Goal: Navigation & Orientation: Find specific page/section

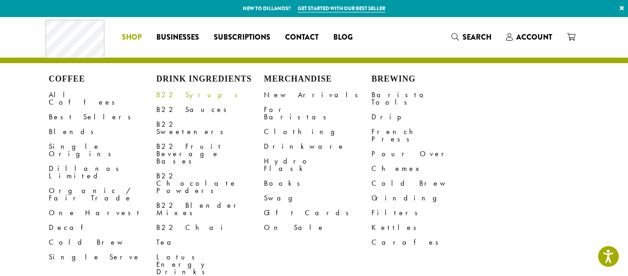
click at [165, 92] on link "B22 Syrups" at bounding box center [210, 94] width 108 height 15
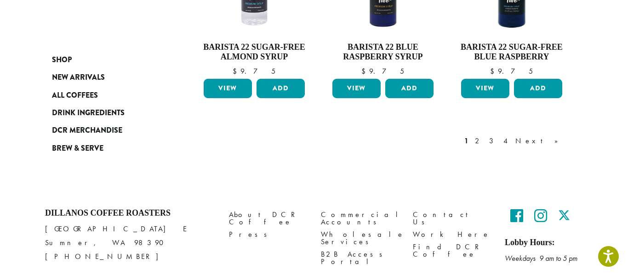
scroll to position [923, 0]
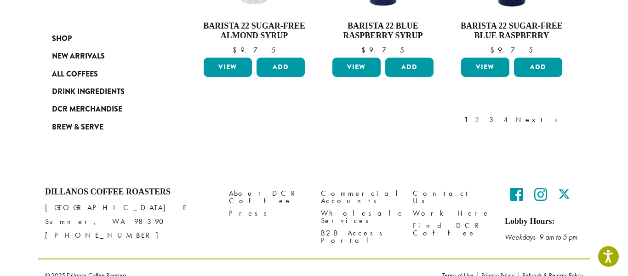
click at [485, 114] on link "2" at bounding box center [479, 119] width 12 height 11
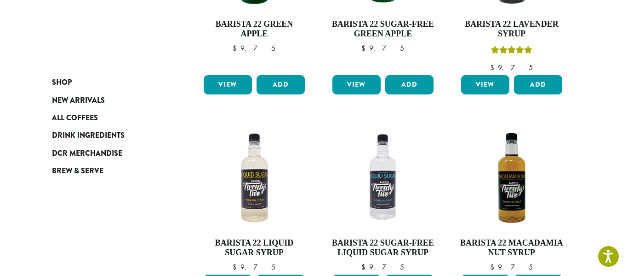
scroll to position [701, 0]
